Goal: Task Accomplishment & Management: Manage account settings

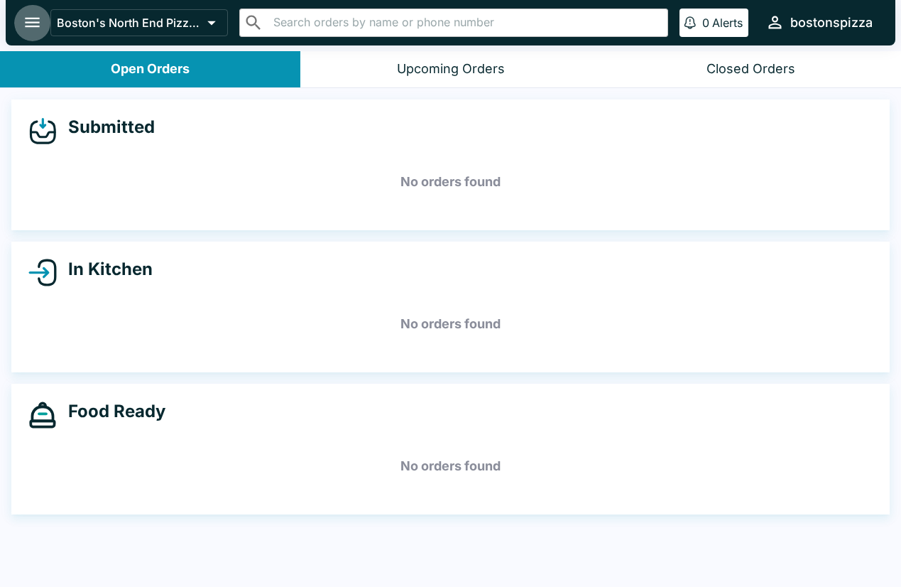
click at [40, 22] on icon "open drawer" at bounding box center [32, 22] width 19 height 19
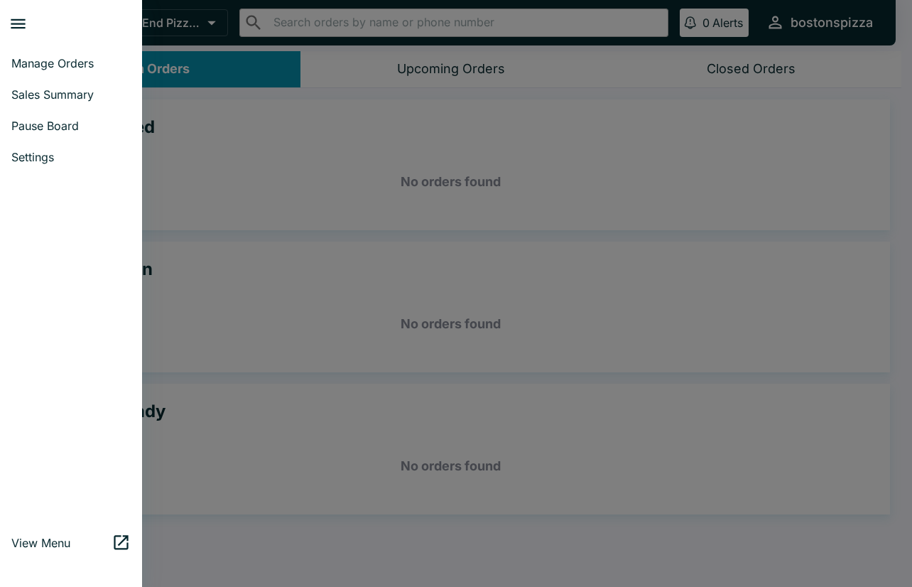
drag, startPoint x: 805, startPoint y: 22, endPoint x: 854, endPoint y: 25, distance: 49.8
click at [805, 22] on div at bounding box center [456, 293] width 912 height 587
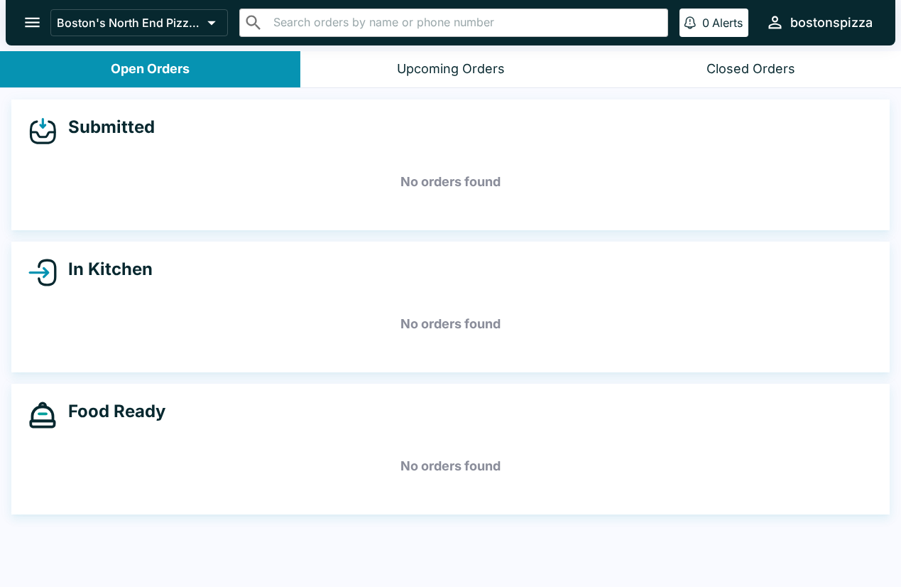
click at [854, 25] on div "bostonspizza" at bounding box center [832, 22] width 82 height 17
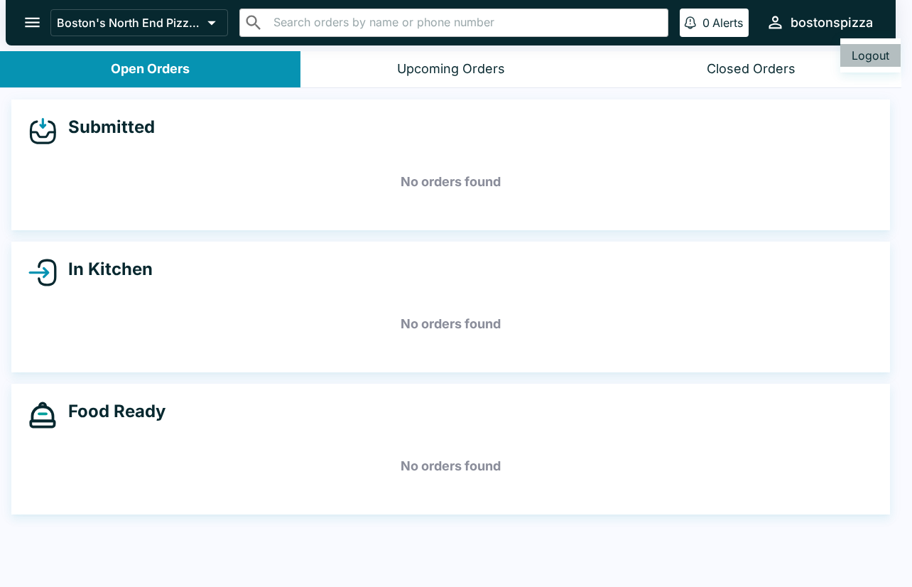
click at [864, 50] on button "Logout" at bounding box center [870, 55] width 60 height 23
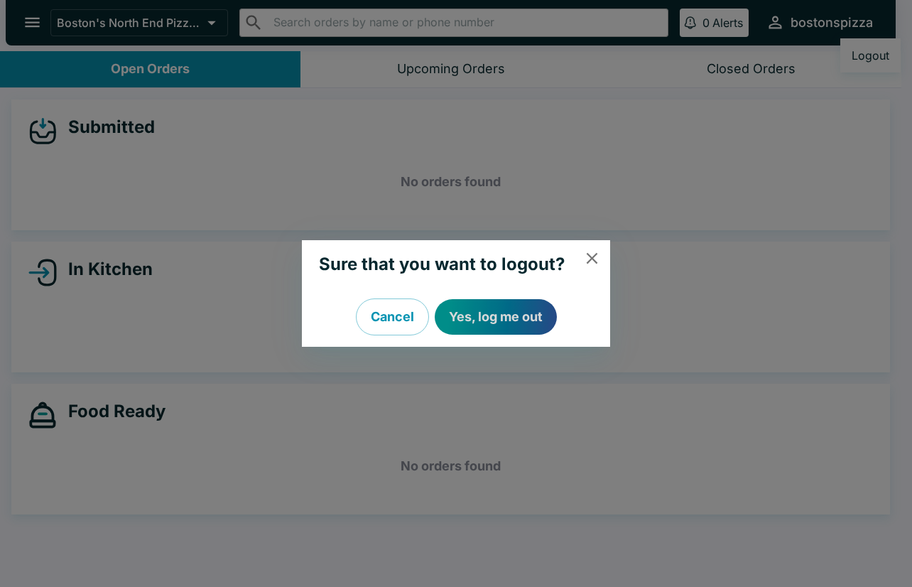
click at [470, 318] on button "Yes, log me out" at bounding box center [496, 317] width 122 height 36
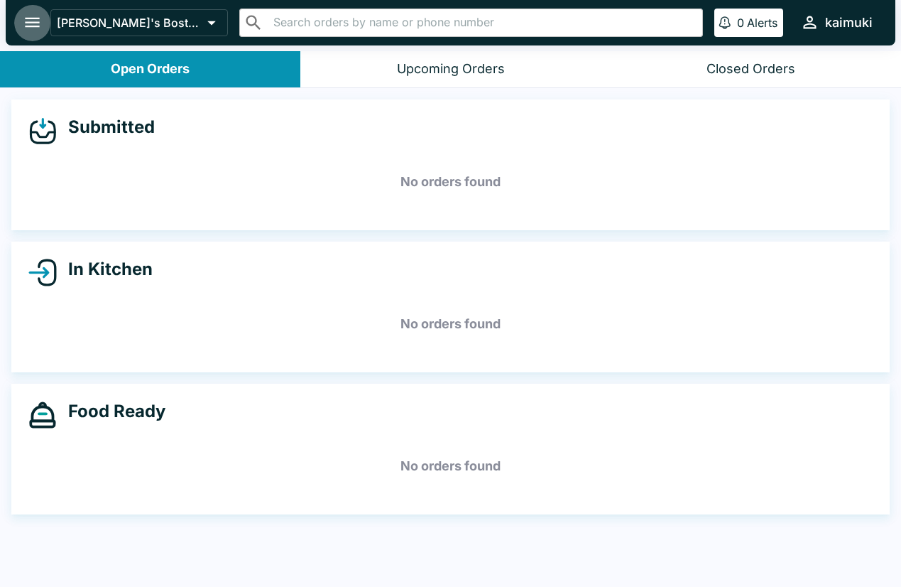
click at [31, 24] on icon "open drawer" at bounding box center [32, 22] width 19 height 19
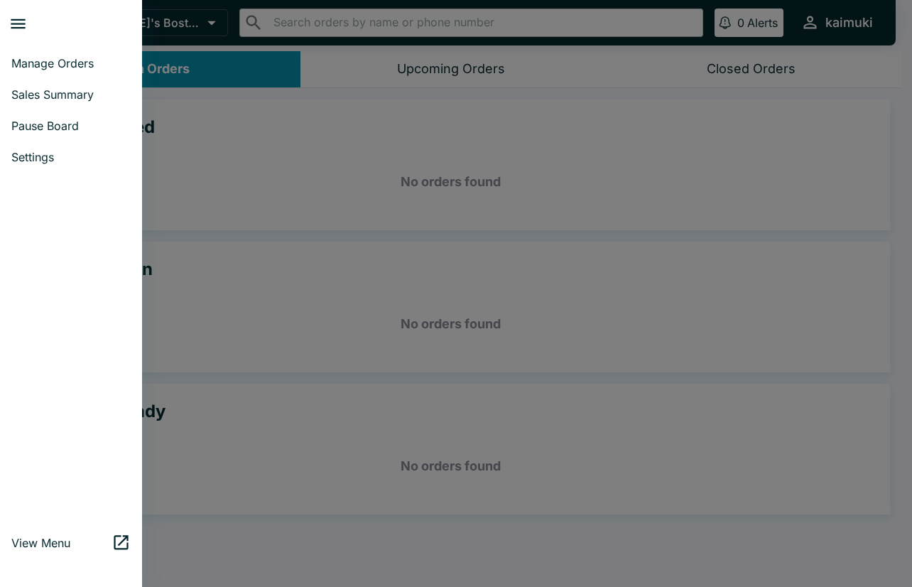
click at [38, 87] on span "Sales Summary" at bounding box center [70, 94] width 119 height 14
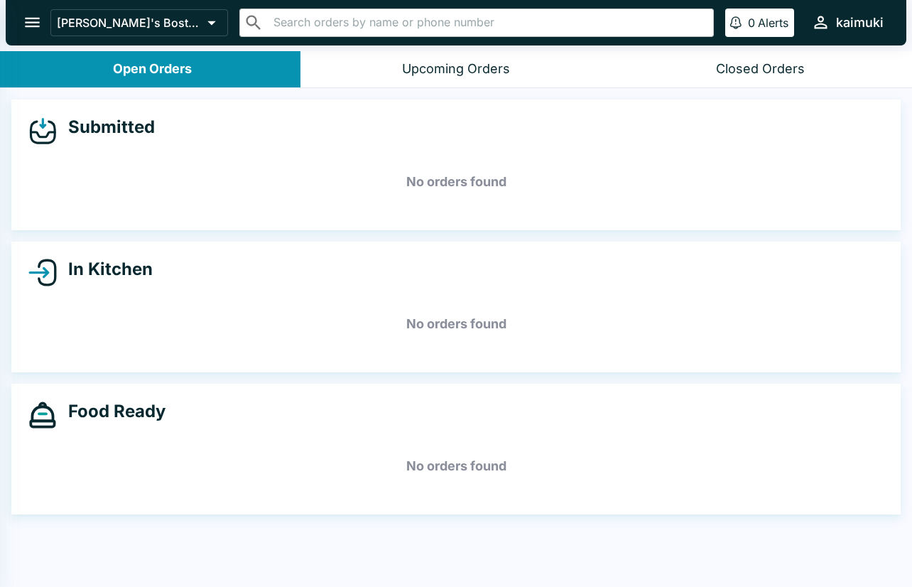
select select "03:00"
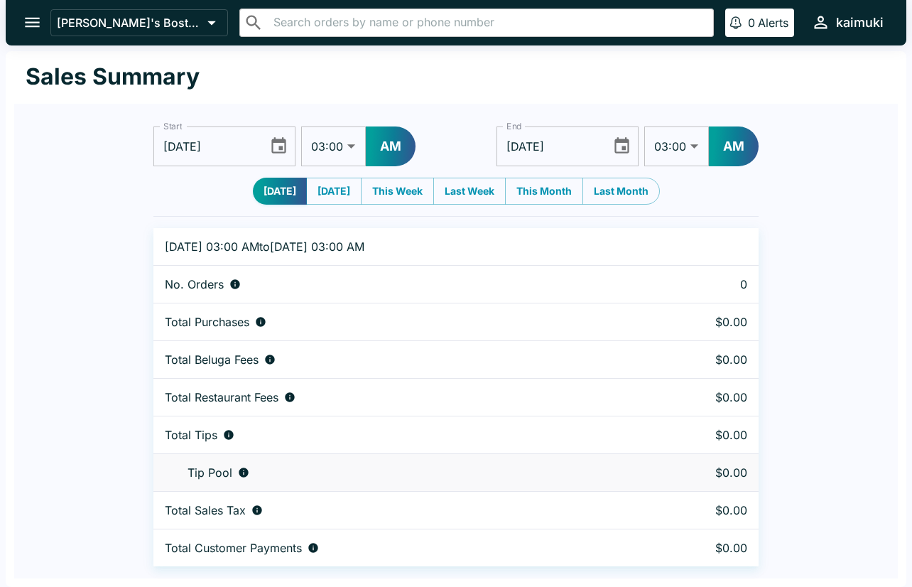
click at [280, 143] on icon "Choose date, selected date is Sep 12, 2025" at bounding box center [278, 145] width 19 height 19
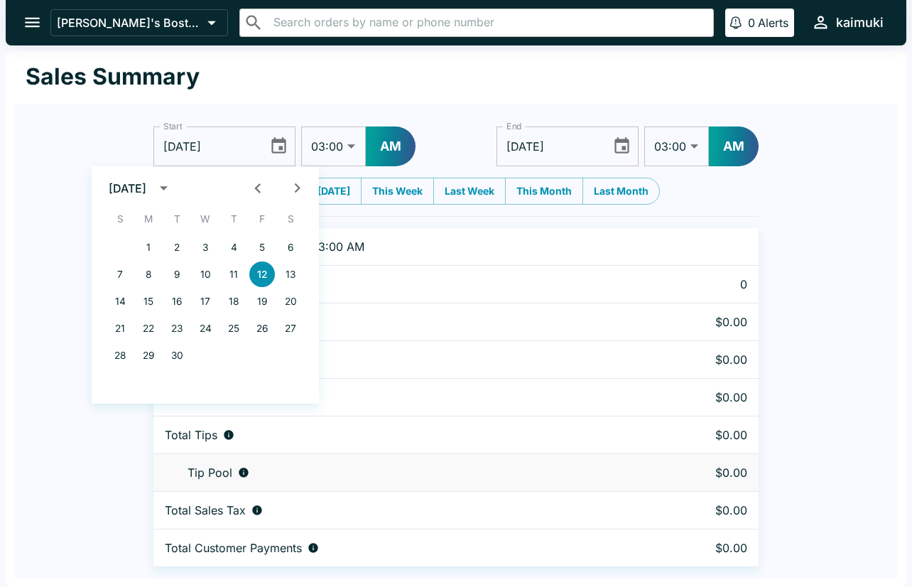
click at [251, 185] on icon "Previous month" at bounding box center [257, 187] width 19 height 19
click at [261, 249] on button "1" at bounding box center [262, 247] width 26 height 26
type input "[DATE]"
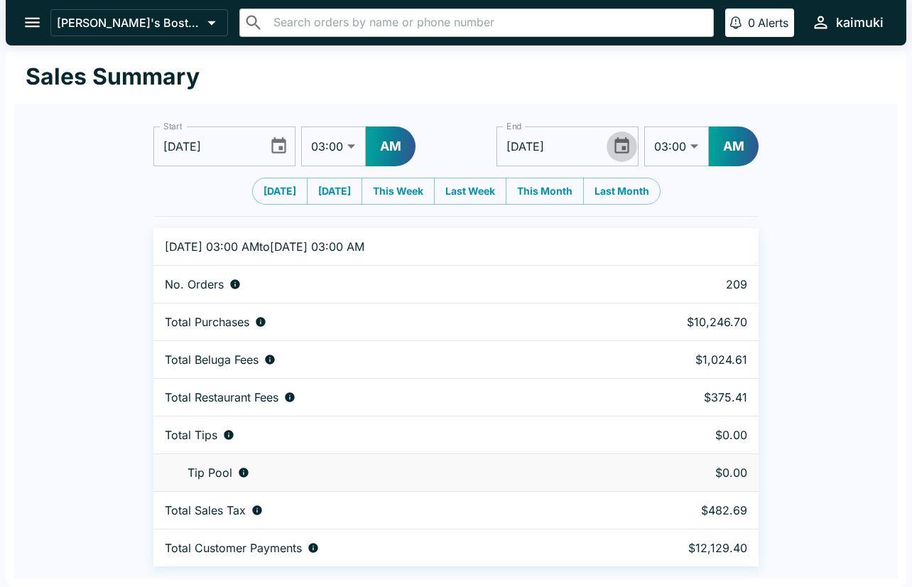
click at [623, 150] on icon "Choose date, selected date is Sep 13, 2025" at bounding box center [621, 145] width 15 height 16
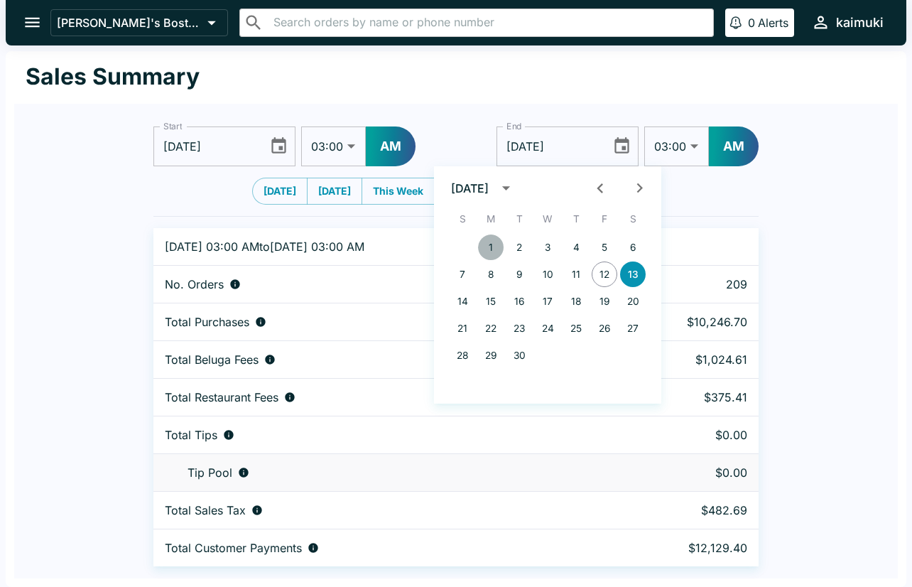
click at [485, 243] on button "1" at bounding box center [491, 247] width 26 height 26
type input "[DATE]"
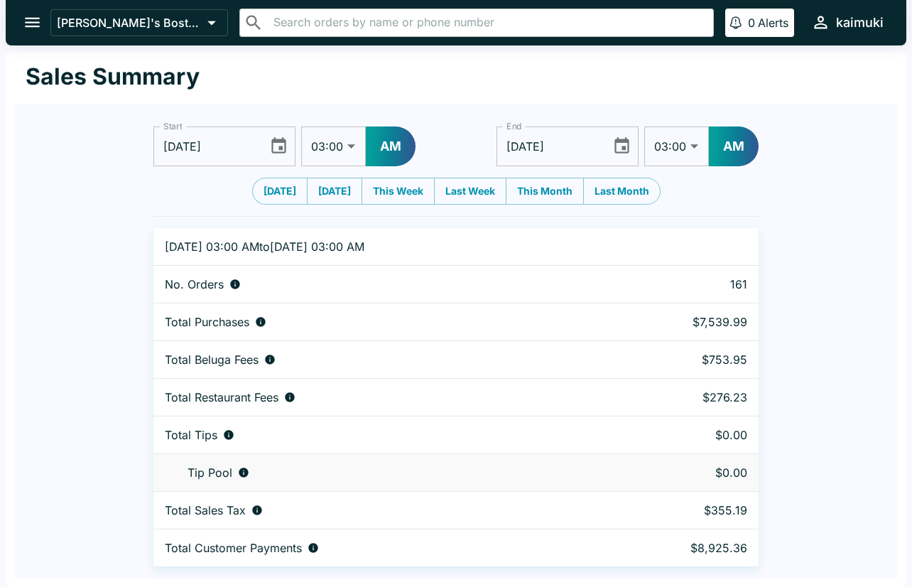
click at [778, 182] on div "Start [DATE] Start 01:00 01:30 02:00 02:30 03:00 03:30 04:00 04:30 05:00 05:30 …" at bounding box center [456, 335] width 884 height 462
